Goal: Information Seeking & Learning: Learn about a topic

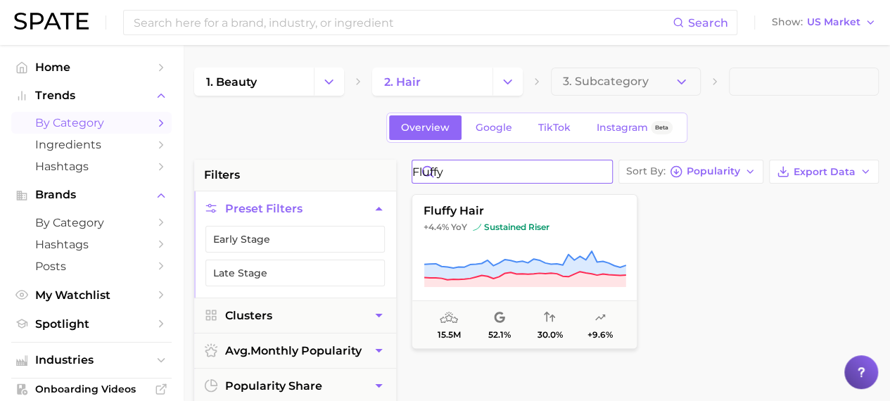
drag, startPoint x: 490, startPoint y: 172, endPoint x: 411, endPoint y: 180, distance: 79.2
type input "avocado oil"
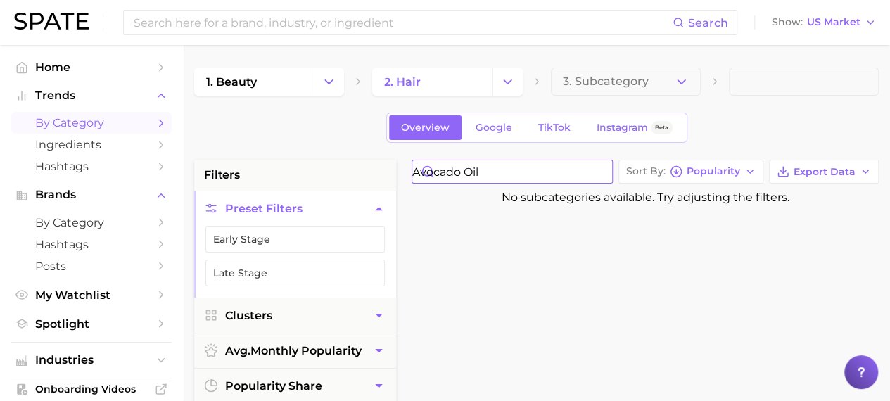
drag, startPoint x: 540, startPoint y: 169, endPoint x: 381, endPoint y: 179, distance: 159.3
click at [630, 85] on span "3. Subcategory" at bounding box center [606, 81] width 86 height 13
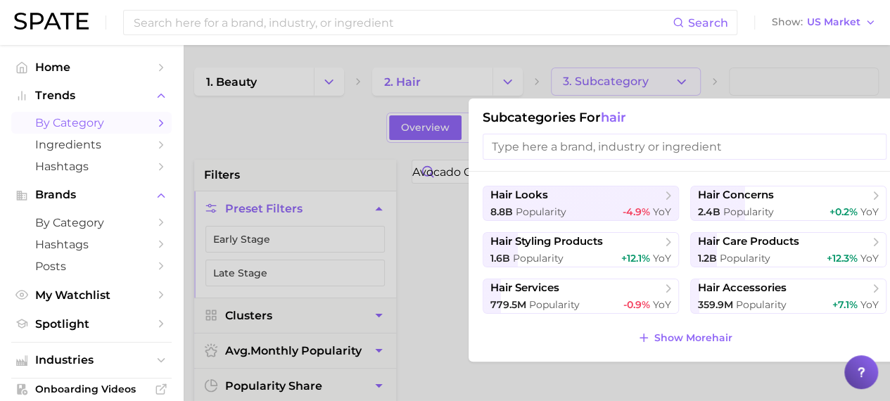
click at [35, 134] on link "by Category" at bounding box center [91, 123] width 160 height 22
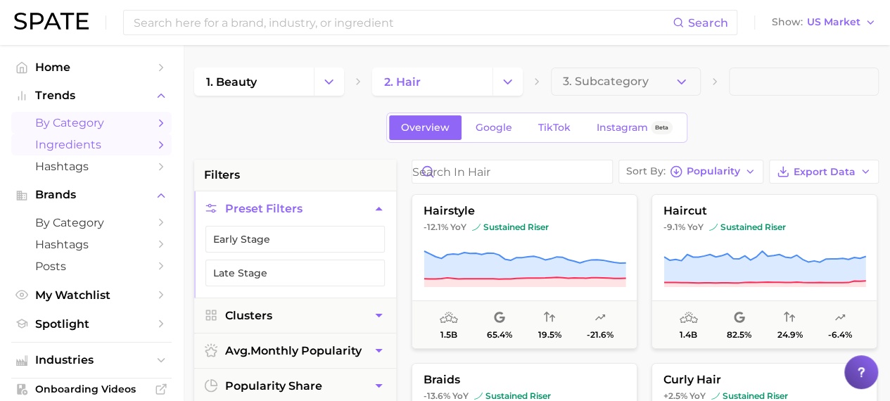
click at [44, 141] on span "Ingredients" at bounding box center [91, 144] width 113 height 13
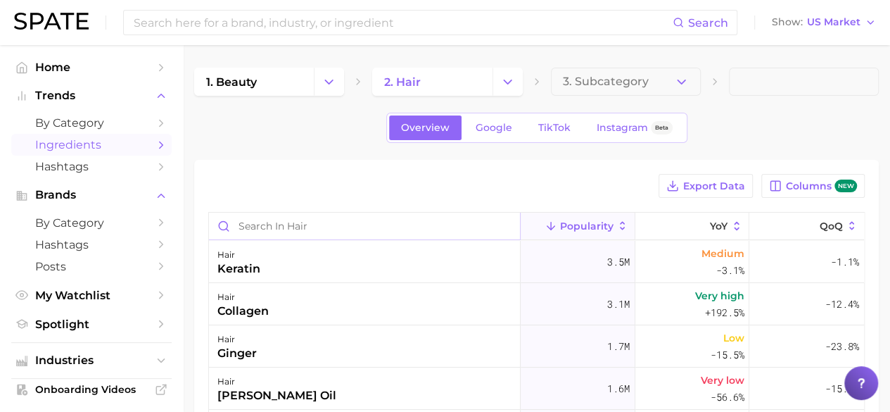
click at [369, 220] on input "Search in hair" at bounding box center [364, 225] width 311 height 27
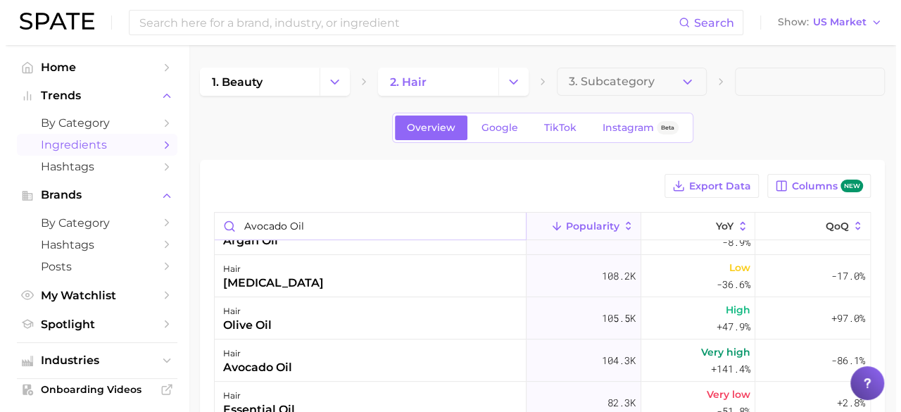
scroll to position [352, 0]
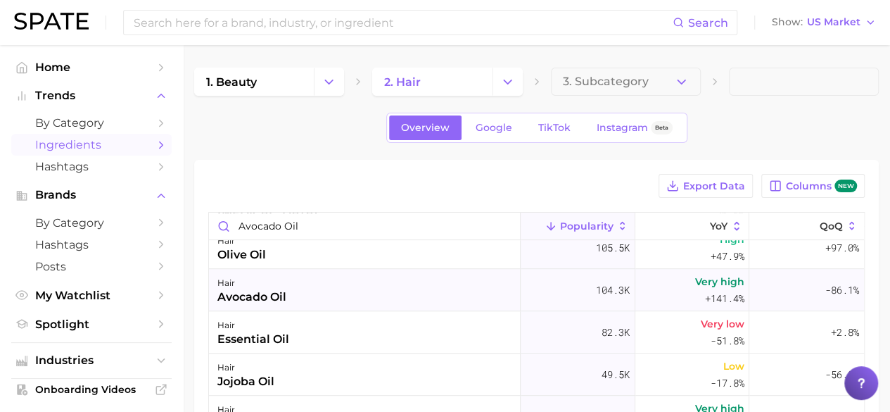
click at [329, 281] on div "hair avocado oil" at bounding box center [365, 290] width 312 height 42
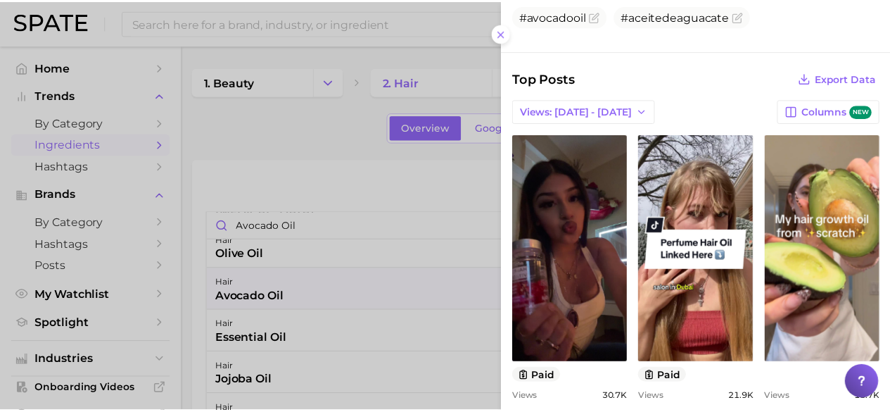
scroll to position [422, 0]
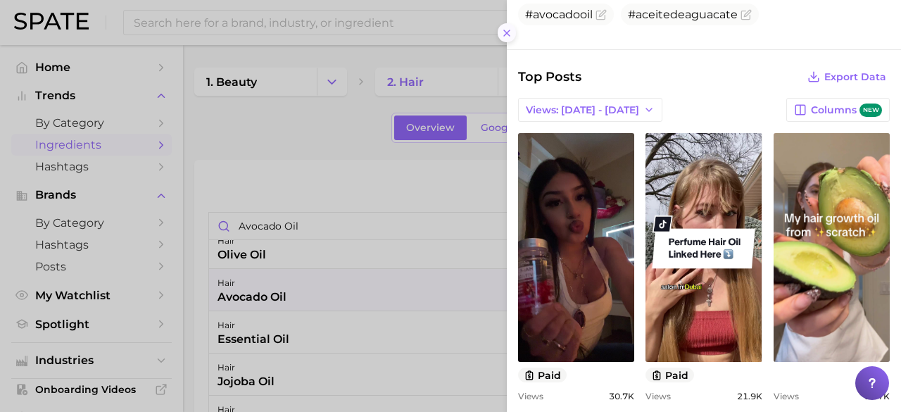
click at [507, 38] on icon at bounding box center [506, 32] width 11 height 11
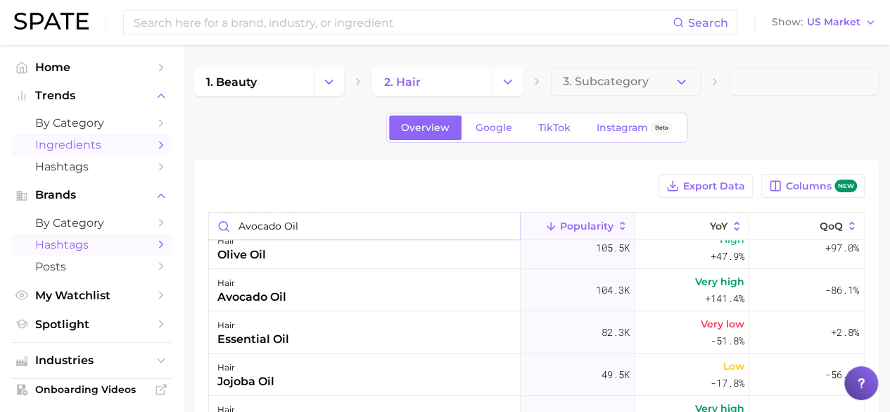
drag, startPoint x: 184, startPoint y: 234, endPoint x: 110, endPoint y: 240, distance: 74.1
click at [110, 243] on div "Search Show US Market Home Trends by Category Ingredients Hashtags Brands by Ca…" at bounding box center [445, 376] width 890 height 663
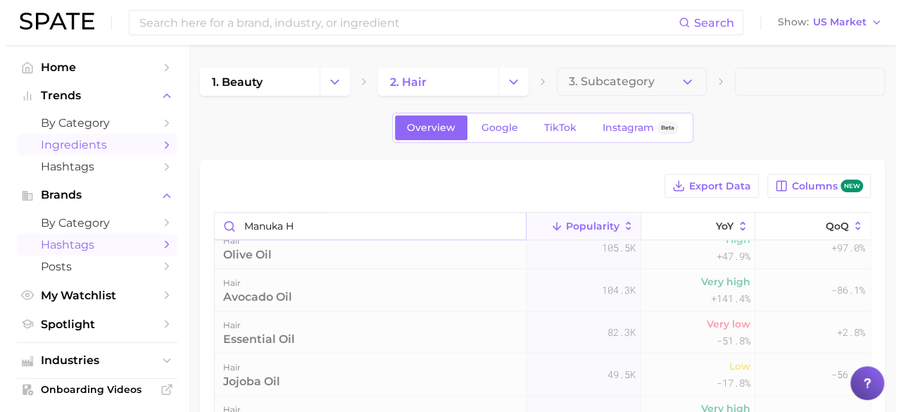
scroll to position [0, 0]
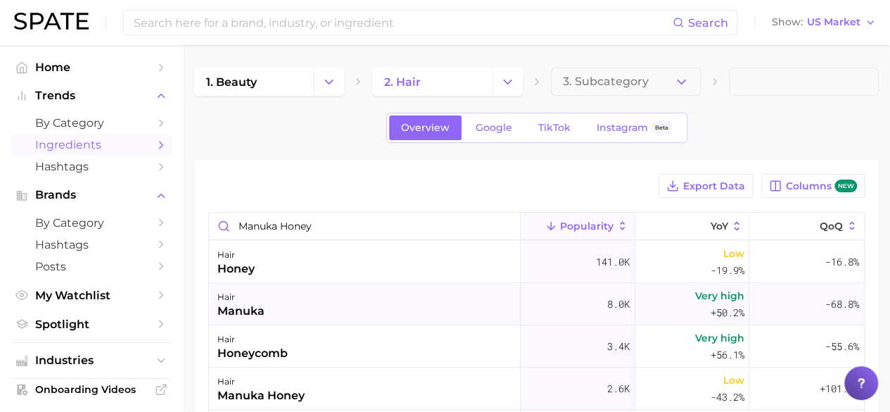
click at [308, 306] on div "hair manuka" at bounding box center [365, 304] width 312 height 42
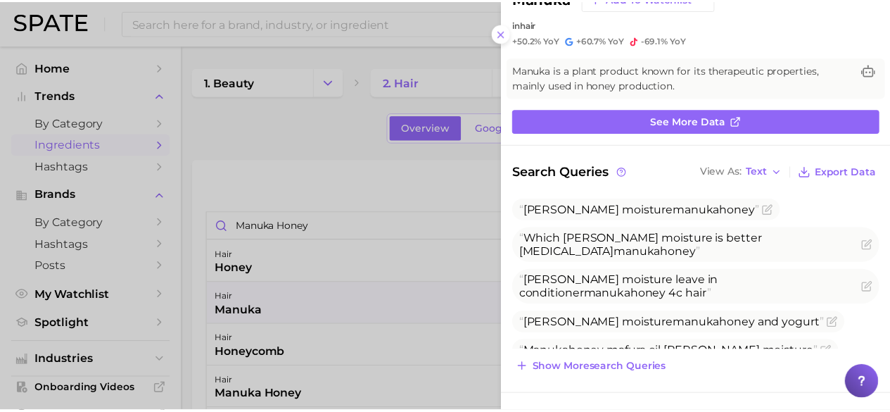
scroll to position [70, 0]
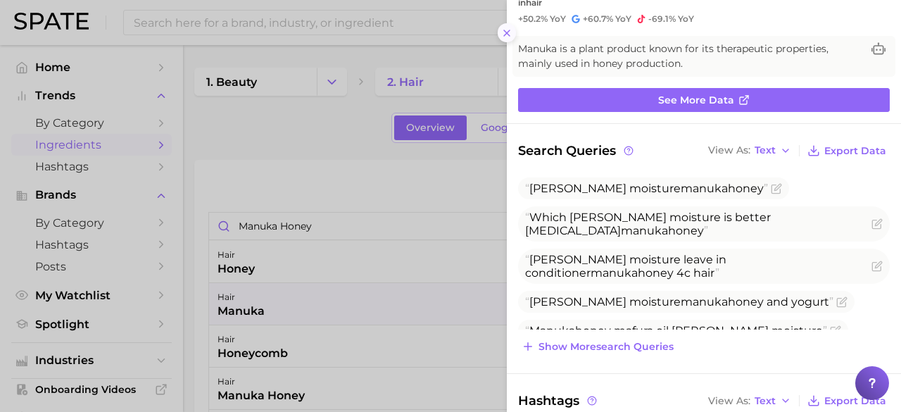
click at [504, 36] on icon at bounding box center [506, 32] width 11 height 11
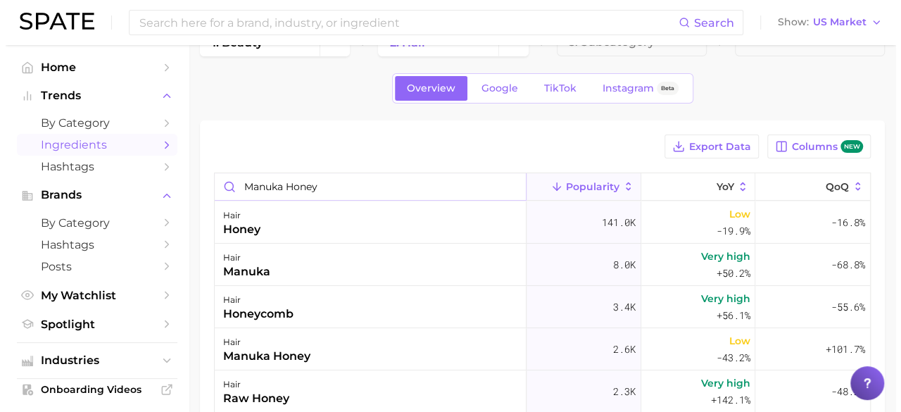
scroll to position [141, 0]
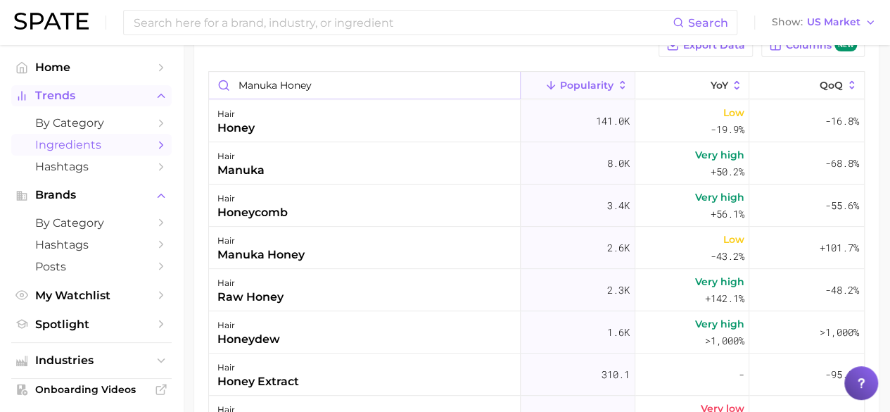
drag, startPoint x: 324, startPoint y: 94, endPoint x: 158, endPoint y: 103, distance: 166.3
click at [161, 101] on div "Search Show US Market Home Trends by Category Ingredients Hashtags Brands by Ca…" at bounding box center [445, 234] width 890 height 661
type input "silk protein"
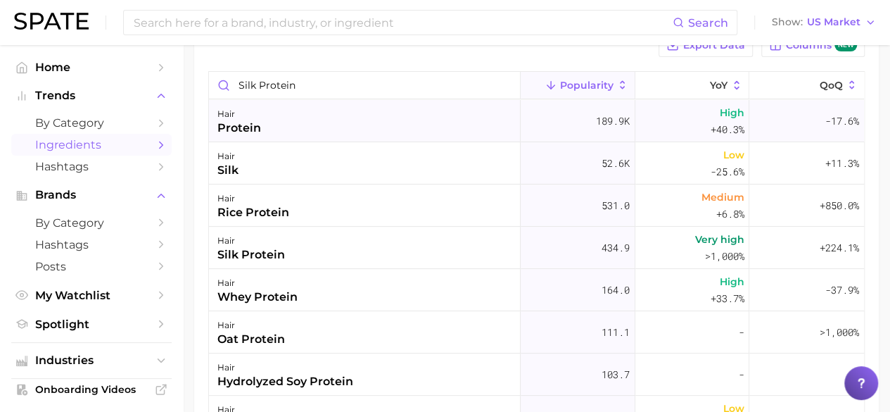
click at [266, 123] on div "hair protein" at bounding box center [365, 121] width 312 height 42
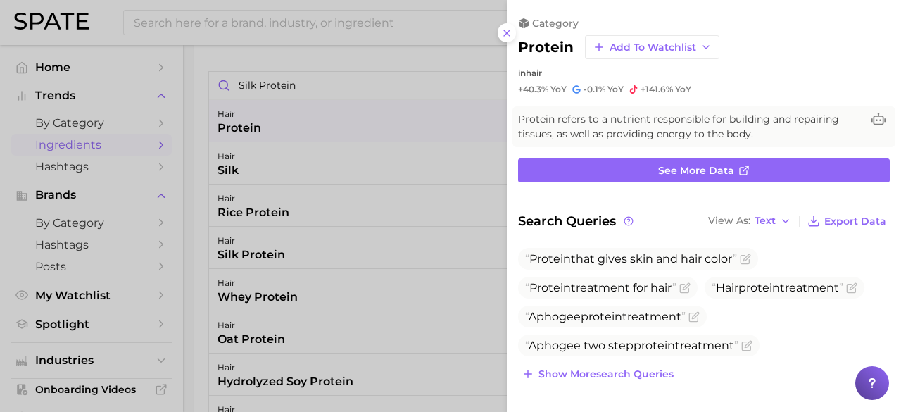
scroll to position [70, 0]
